Goal: Check status: Check status

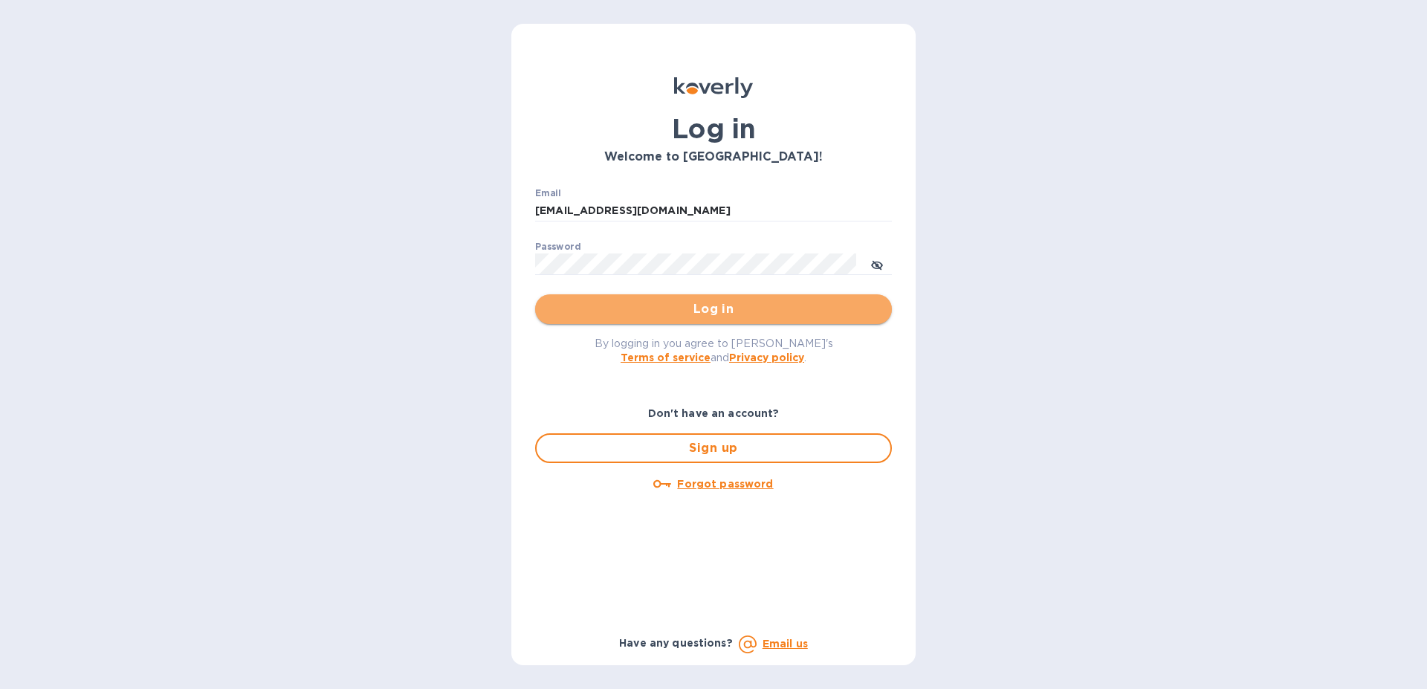
click at [682, 305] on span "Log in" at bounding box center [713, 309] width 333 height 18
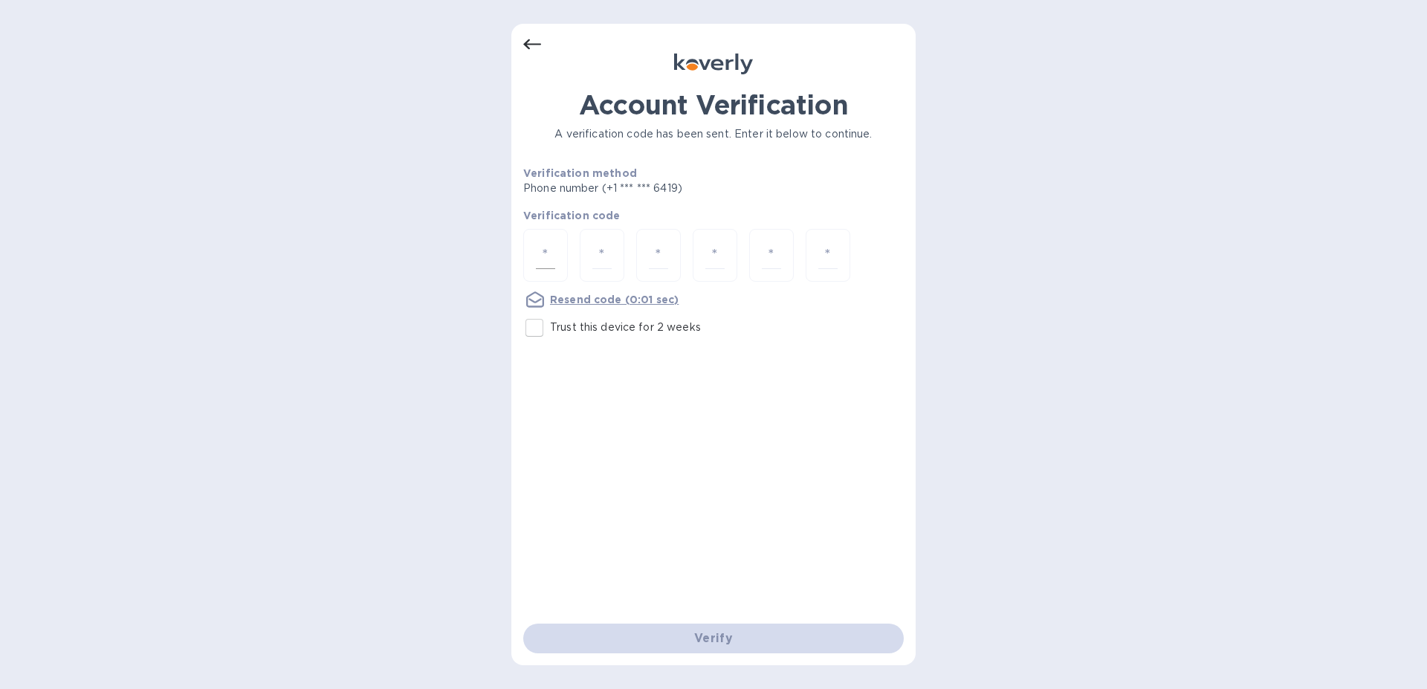
click at [546, 263] on input "number" at bounding box center [545, 256] width 19 height 28
type input "7"
type input "6"
type input "4"
type input "2"
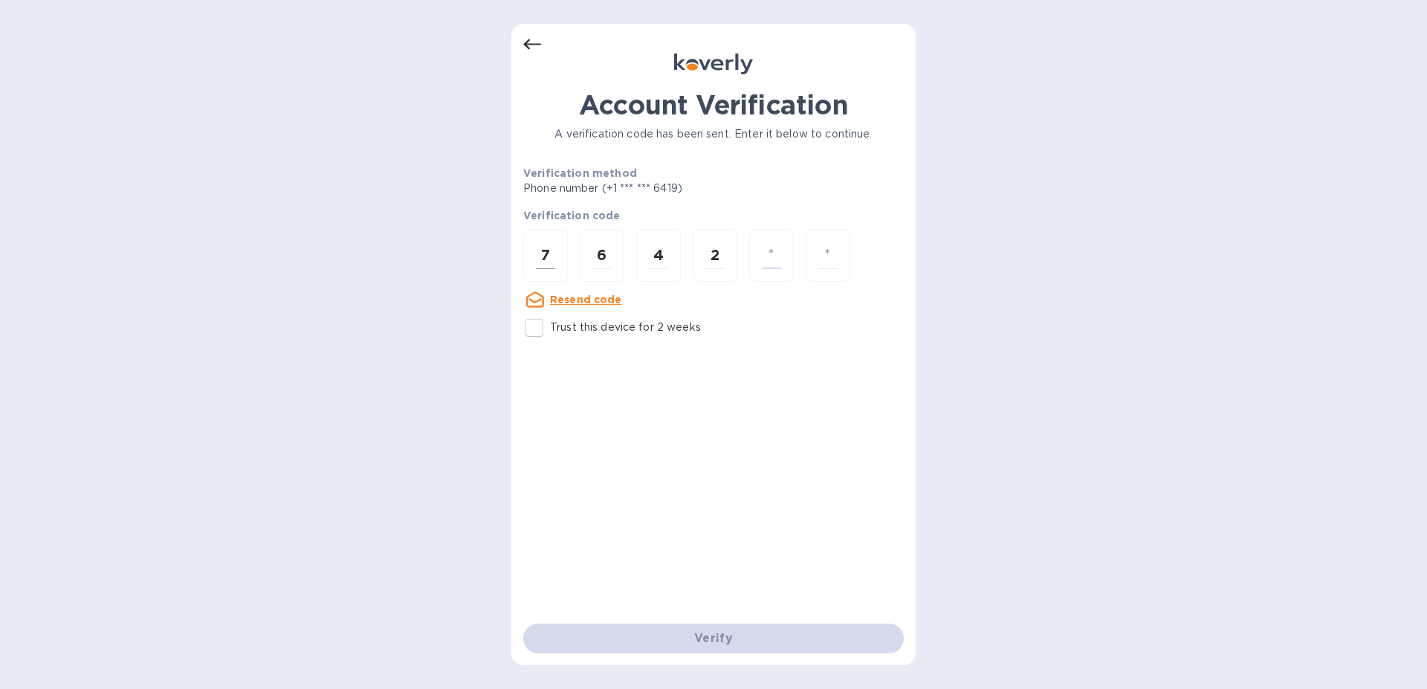
type input "2"
type input "0"
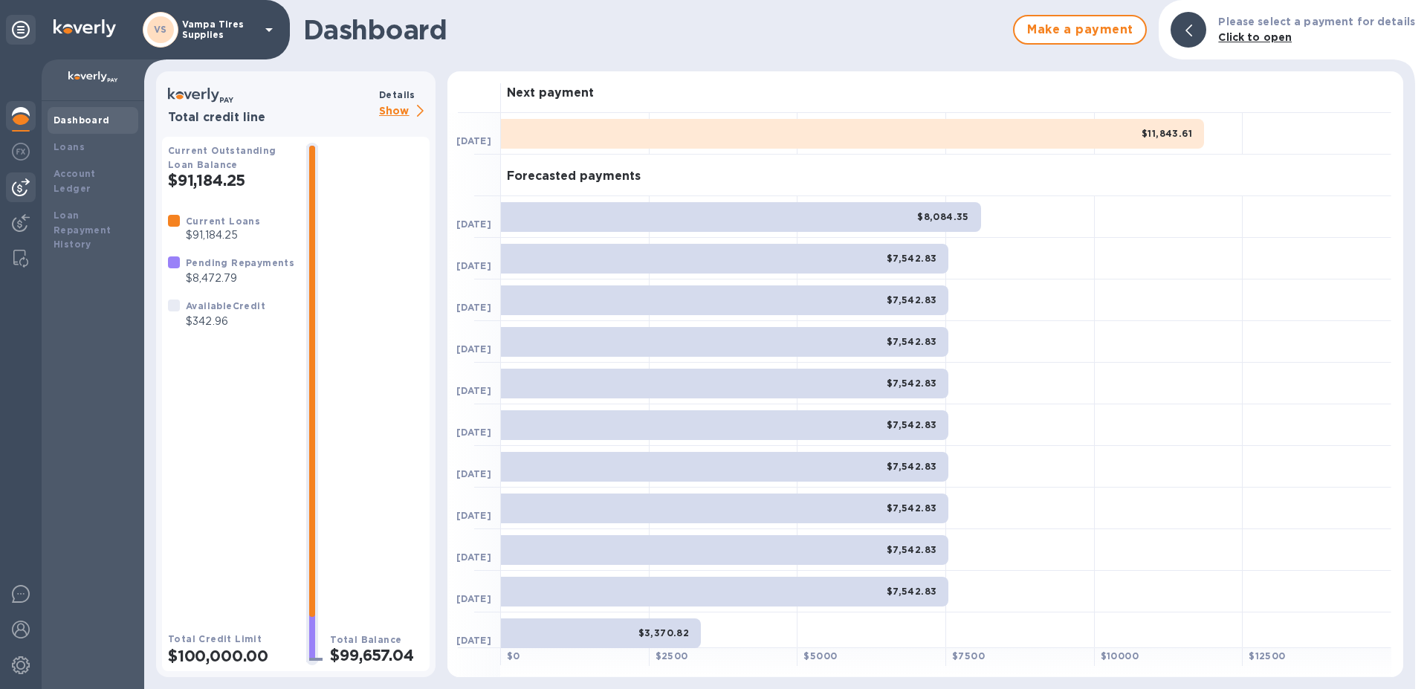
click at [14, 187] on img at bounding box center [21, 187] width 18 height 18
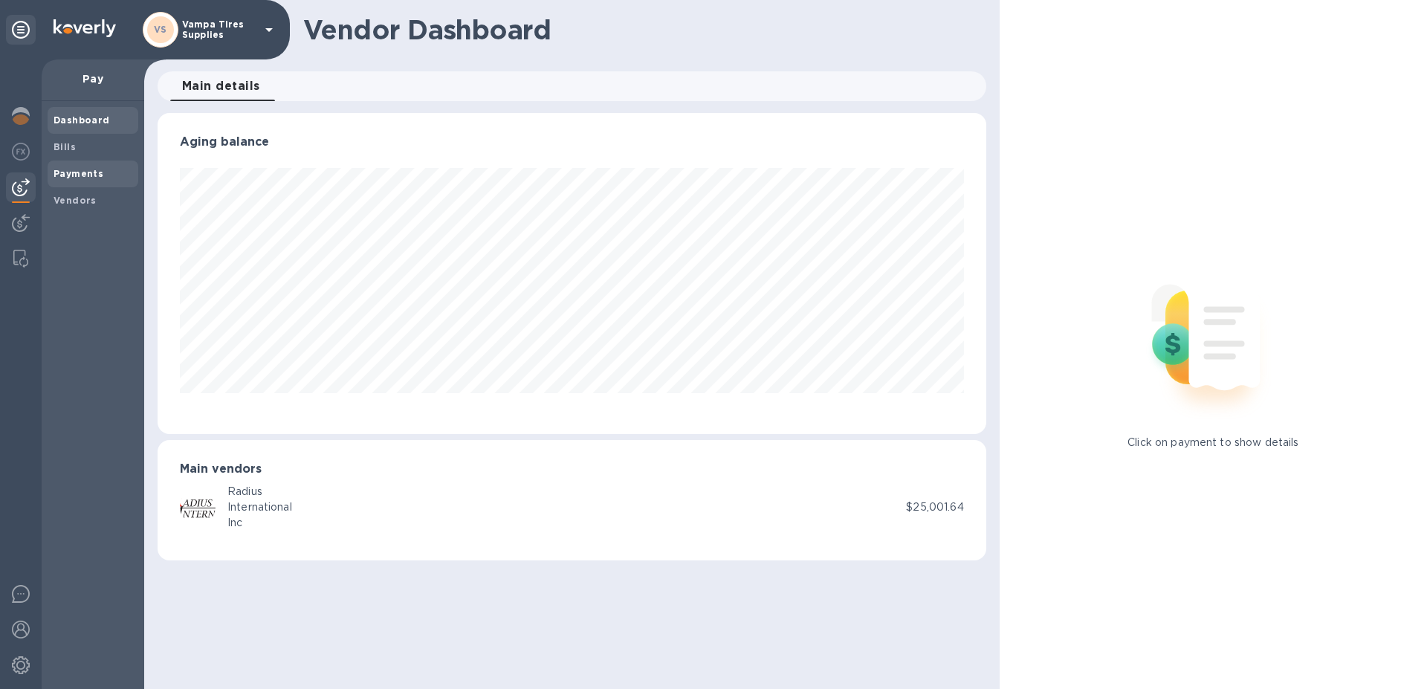
scroll to position [321, 828]
drag, startPoint x: 75, startPoint y: 150, endPoint x: 104, endPoint y: 177, distance: 39.4
click at [107, 182] on div "Dashboard Bills Payments Vendors" at bounding box center [93, 160] width 91 height 107
click at [100, 168] on span "Payments" at bounding box center [93, 173] width 79 height 15
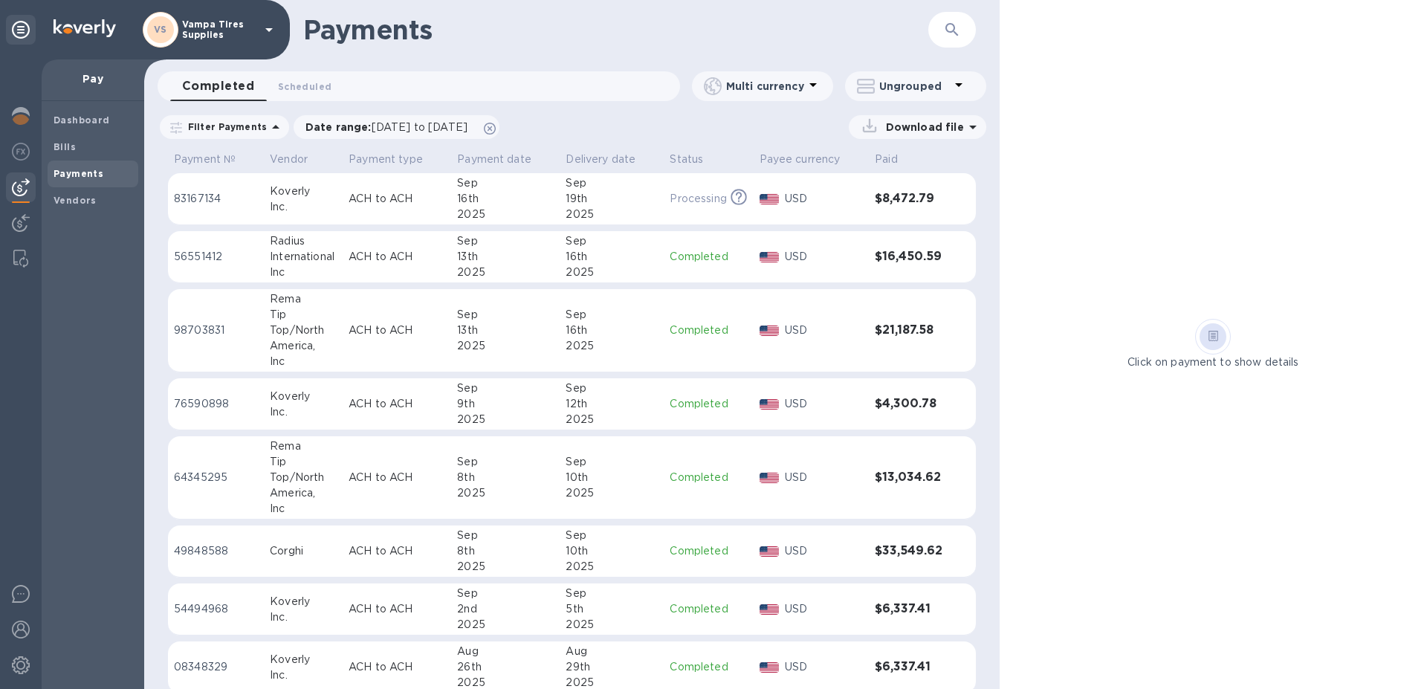
click at [826, 474] on p "USD" at bounding box center [824, 478] width 78 height 16
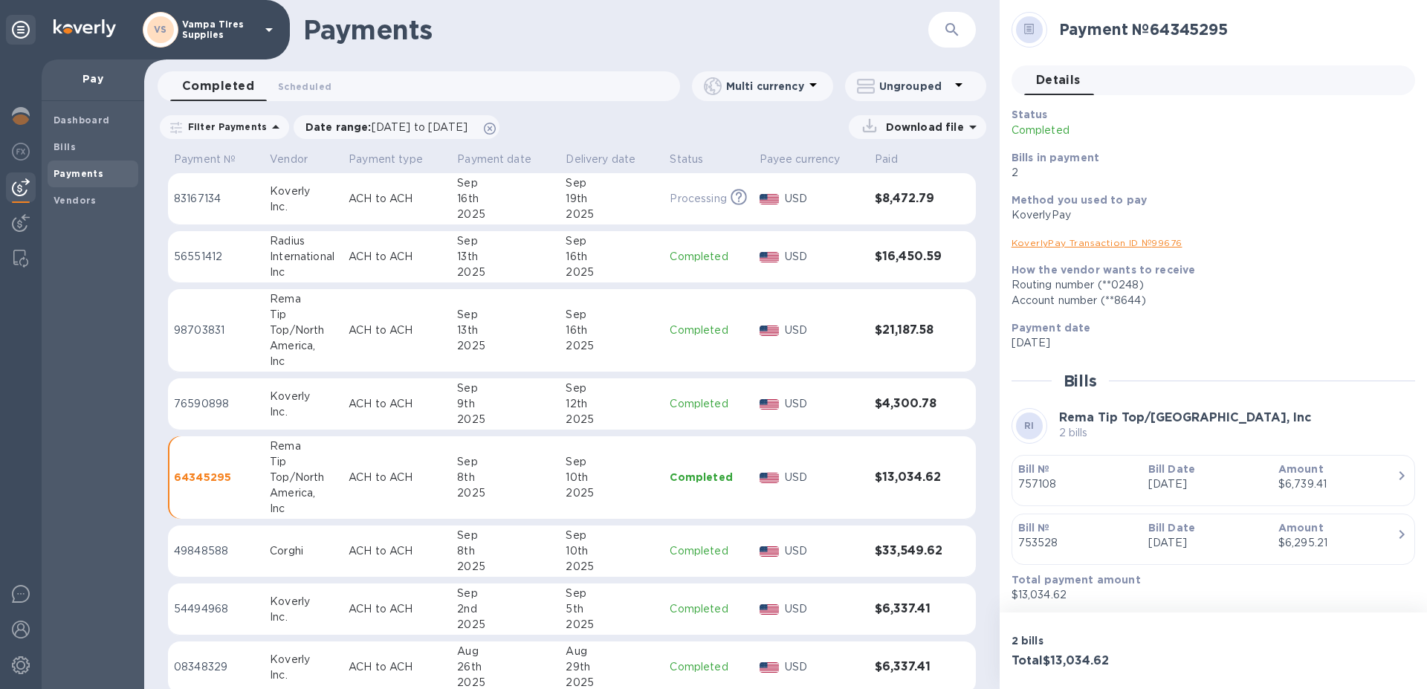
scroll to position [2, 0]
